Goal: Find specific page/section: Find specific page/section

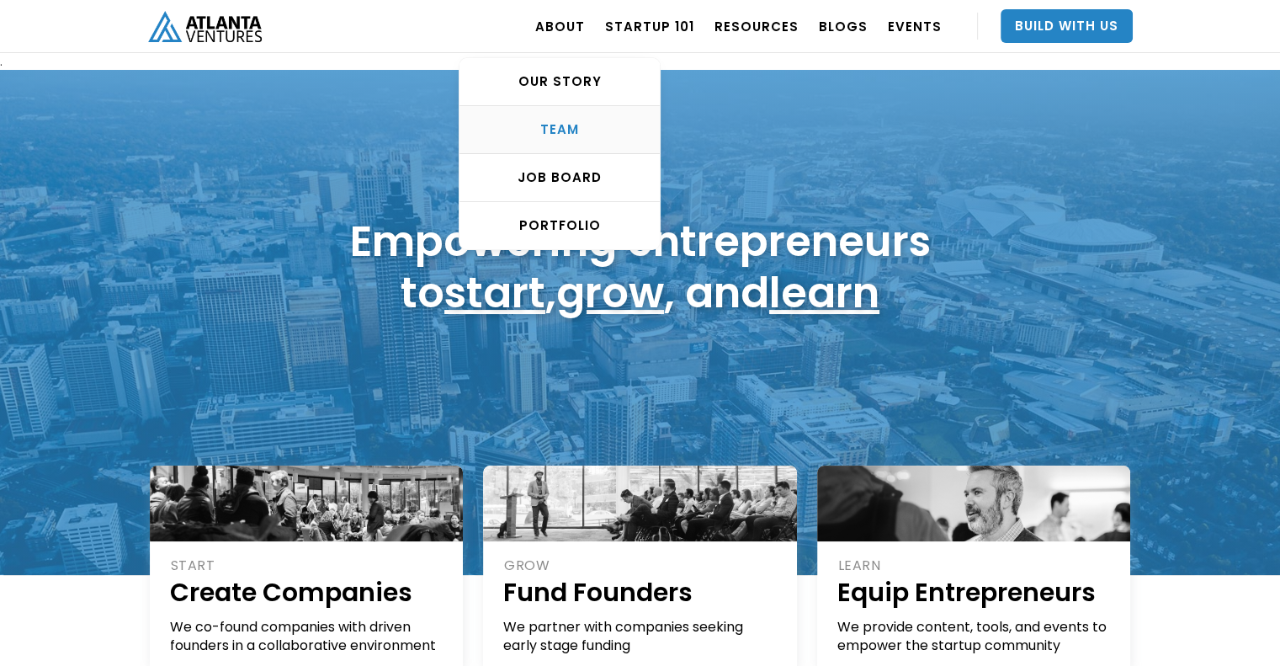
click at [579, 141] on link "TEAM" at bounding box center [560, 130] width 200 height 48
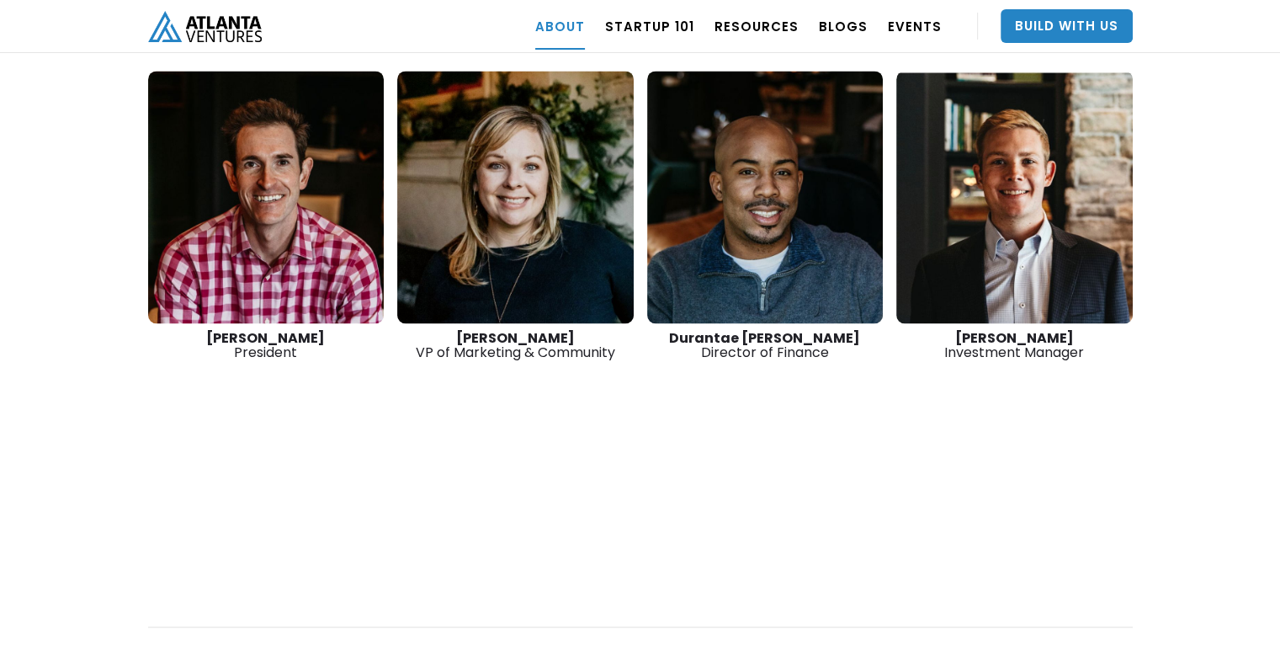
scroll to position [2764, 0]
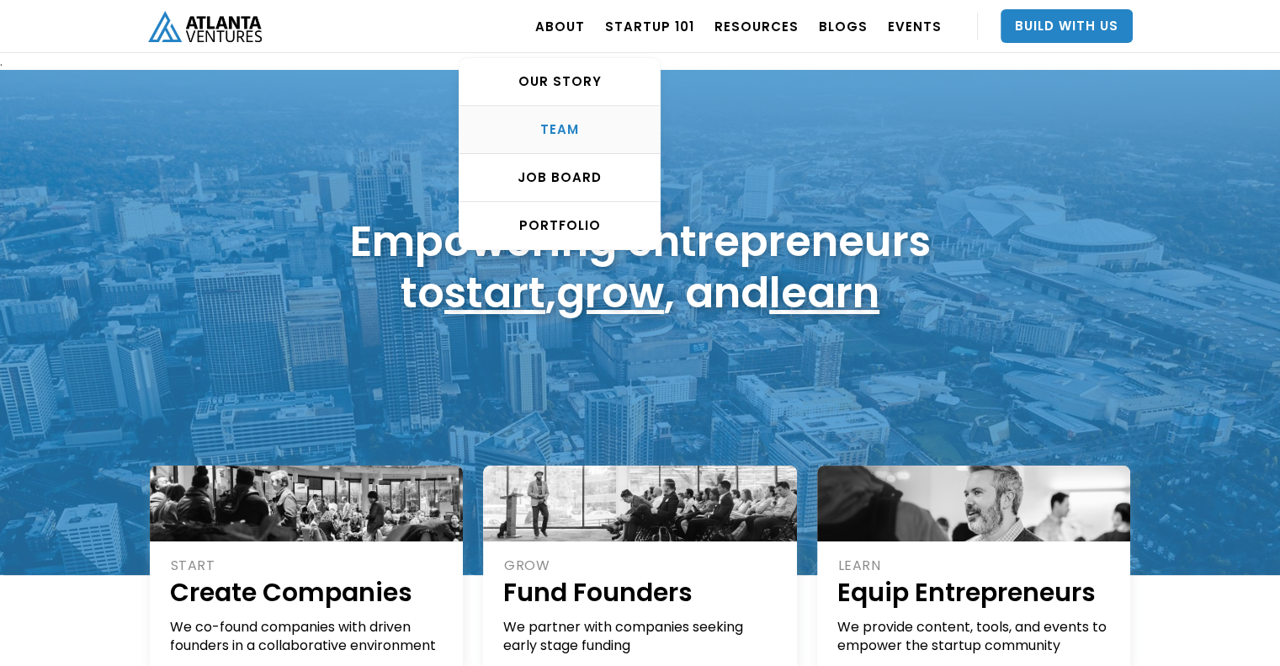
click at [561, 122] on div "TEAM" at bounding box center [560, 129] width 200 height 17
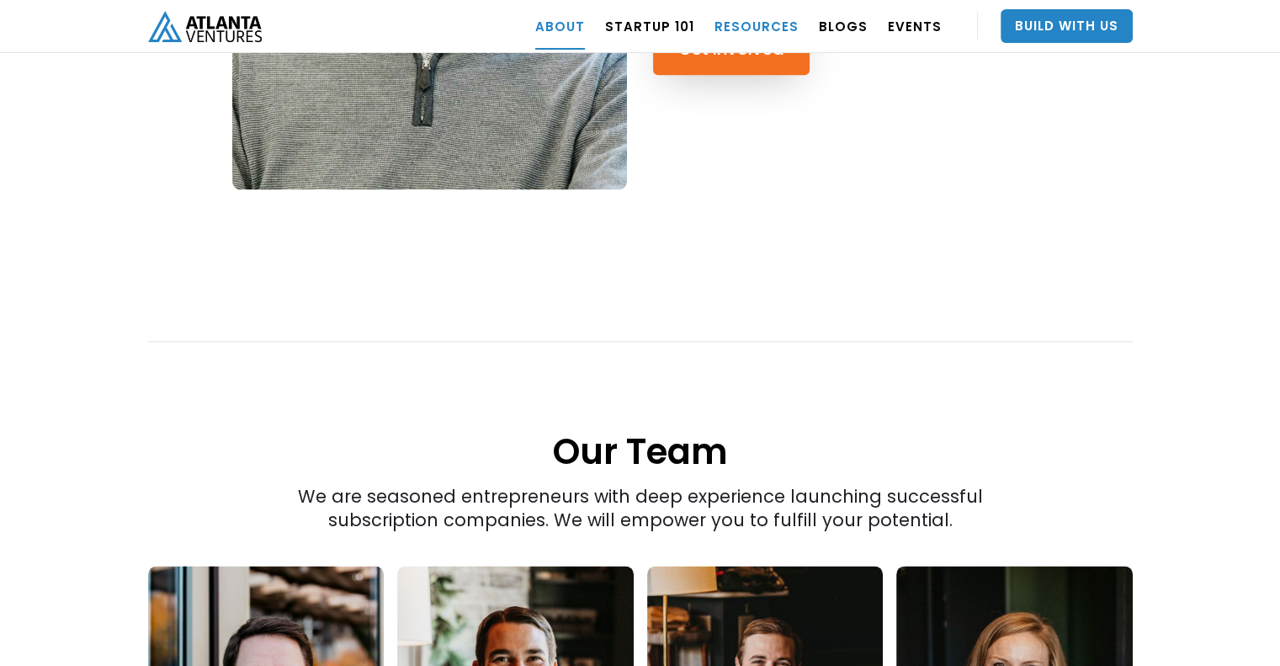
scroll to position [1930, 0]
